Goal: Information Seeking & Learning: Learn about a topic

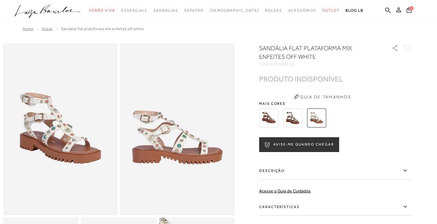
click at [297, 116] on img at bounding box center [292, 117] width 19 height 19
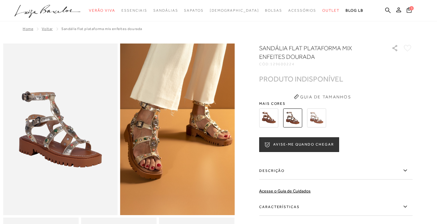
click at [268, 117] on img at bounding box center [268, 117] width 19 height 19
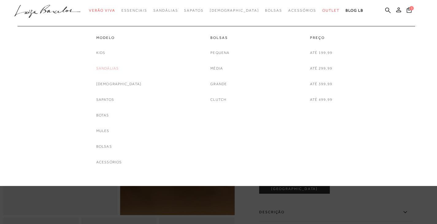
click at [115, 67] on link "Sandálias" at bounding box center [107, 68] width 23 height 6
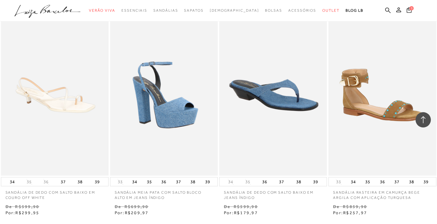
scroll to position [1256, 0]
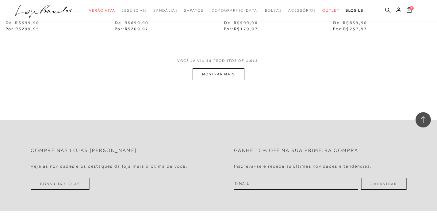
click at [225, 75] on button "MOSTRAR MAIS" at bounding box center [217, 74] width 51 height 12
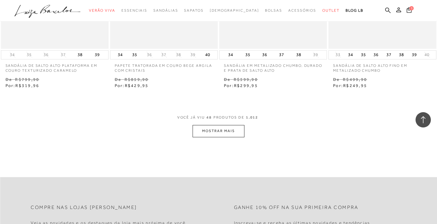
scroll to position [2482, 0]
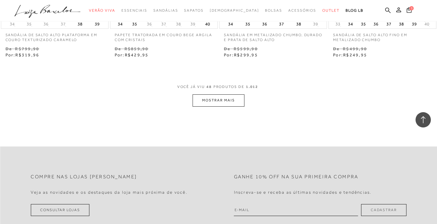
click at [214, 104] on button "MOSTRAR MAIS" at bounding box center [217, 100] width 51 height 12
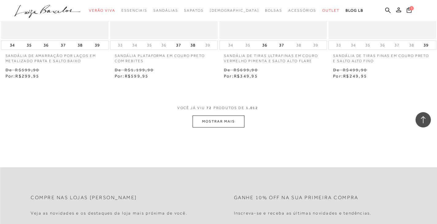
scroll to position [3738, 0]
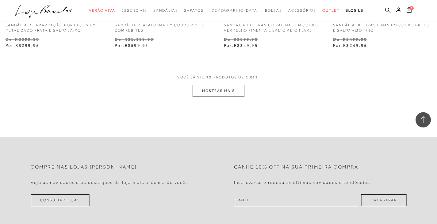
click at [218, 96] on button "MOSTRAR MAIS" at bounding box center [217, 91] width 51 height 12
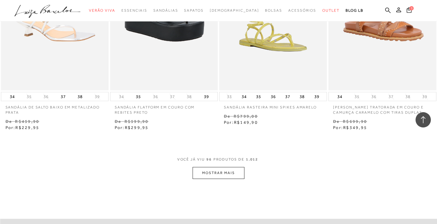
scroll to position [5024, 0]
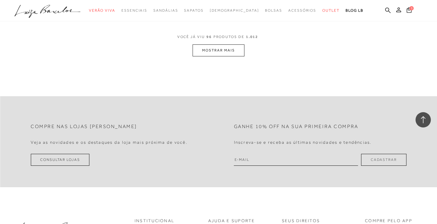
click at [220, 53] on button "MOSTRAR MAIS" at bounding box center [217, 50] width 51 height 12
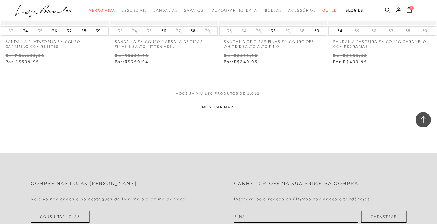
scroll to position [6250, 0]
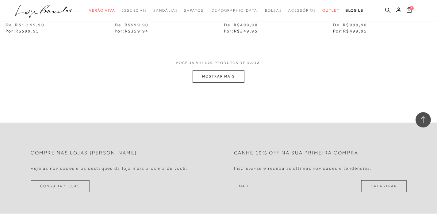
click at [211, 82] on button "MOSTRAR MAIS" at bounding box center [217, 76] width 51 height 12
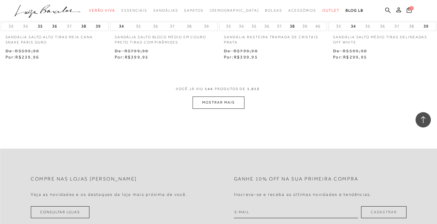
scroll to position [7506, 0]
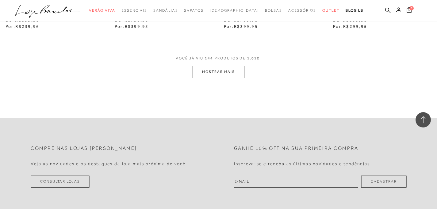
click at [220, 78] on button "MOSTRAR MAIS" at bounding box center [217, 72] width 51 height 12
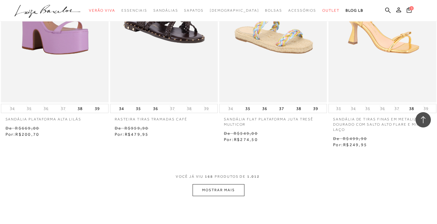
scroll to position [8670, 0]
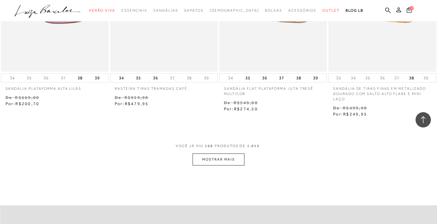
click at [214, 165] on button "MOSTRAR MAIS" at bounding box center [217, 159] width 51 height 12
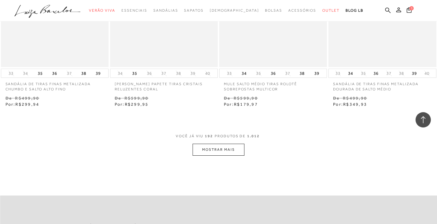
scroll to position [9957, 0]
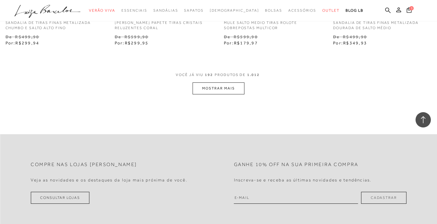
scroll to position [10018, 0]
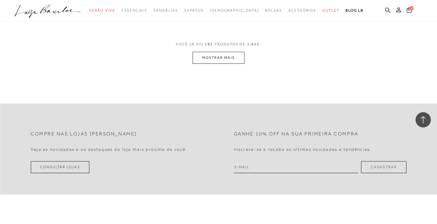
click at [215, 64] on button "MOSTRAR MAIS" at bounding box center [217, 58] width 51 height 12
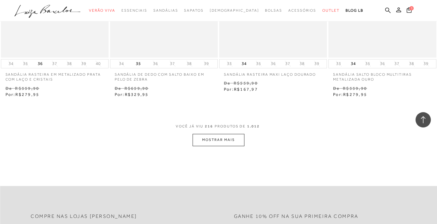
scroll to position [11213, 0]
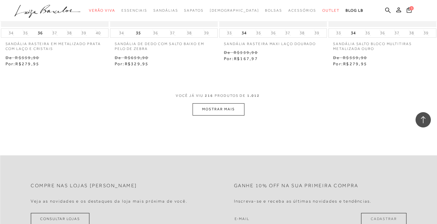
click at [219, 115] on button "MOSTRAR MAIS" at bounding box center [217, 109] width 51 height 12
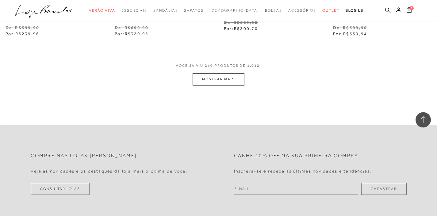
click at [214, 85] on button "MOSTRAR MAIS" at bounding box center [217, 79] width 51 height 12
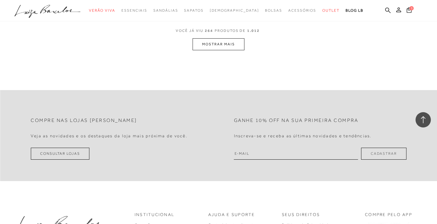
scroll to position [13725, 0]
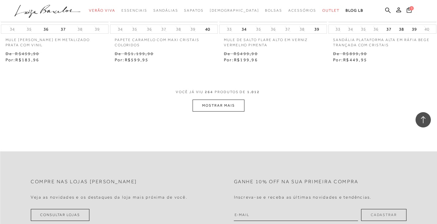
click at [215, 112] on button "MOSTRAR MAIS" at bounding box center [217, 106] width 51 height 12
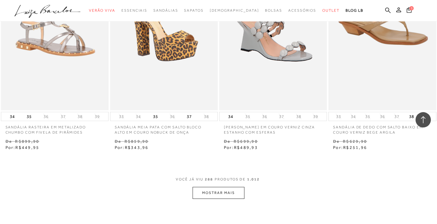
scroll to position [15012, 0]
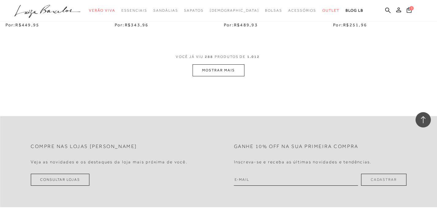
click at [224, 76] on button "MOSTRAR MAIS" at bounding box center [217, 70] width 51 height 12
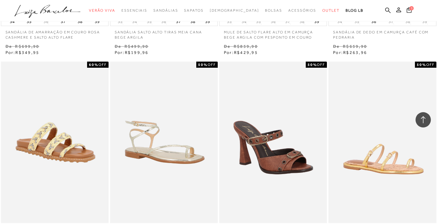
scroll to position [16176, 0]
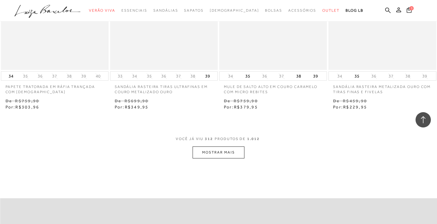
click at [211, 158] on button "MOSTRAR MAIS" at bounding box center [217, 152] width 51 height 12
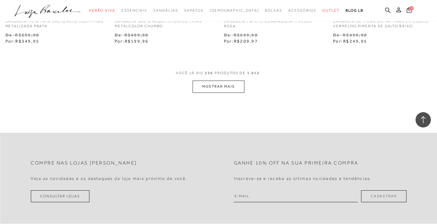
scroll to position [17524, 0]
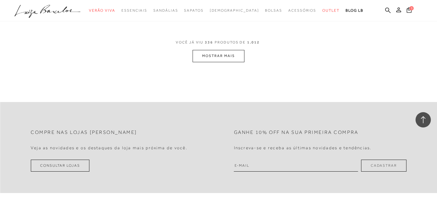
click at [210, 62] on button "MOSTRAR MAIS" at bounding box center [217, 56] width 51 height 12
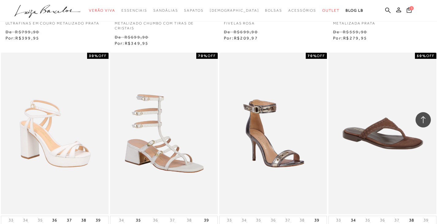
scroll to position [18719, 0]
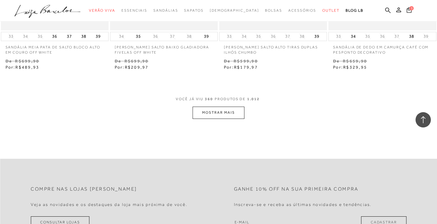
click at [211, 119] on button "MOSTRAR MAIS" at bounding box center [217, 113] width 51 height 12
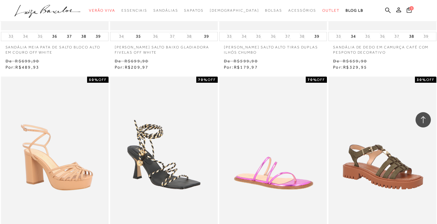
scroll to position [18995, 0]
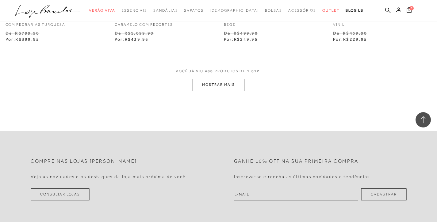
scroll to position [25030, 0]
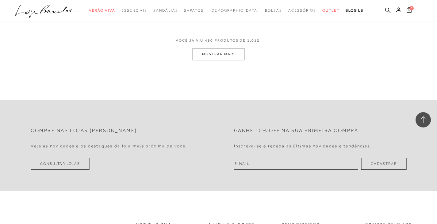
click at [220, 60] on button "MOSTRAR MAIS" at bounding box center [217, 54] width 51 height 12
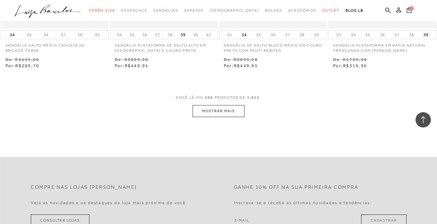
scroll to position [26286, 0]
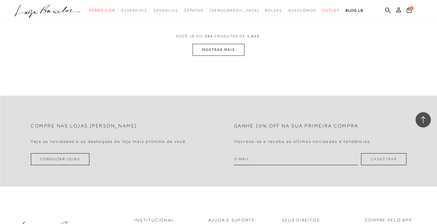
click at [215, 56] on button "MOSTRAR MAIS" at bounding box center [217, 50] width 51 height 12
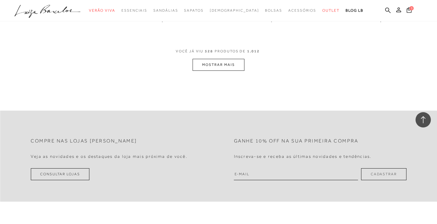
scroll to position [27542, 0]
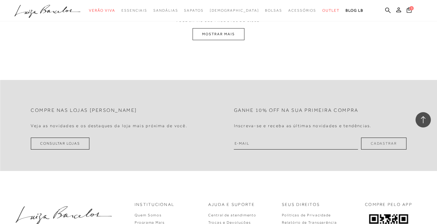
click at [214, 40] on button "MOSTRAR MAIS" at bounding box center [217, 34] width 51 height 12
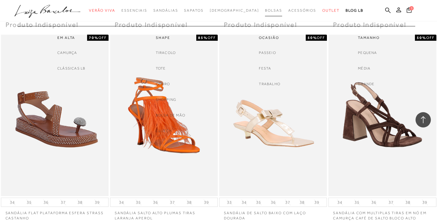
scroll to position [27665, 0]
